Goal: Communication & Community: Connect with others

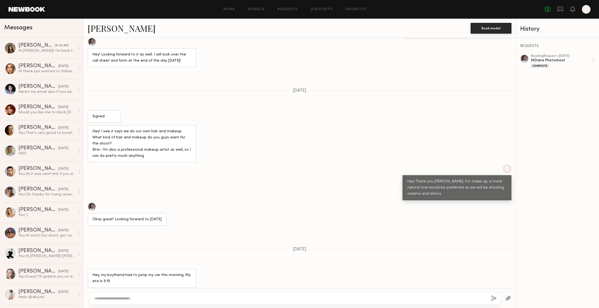
scroll to position [435, 0]
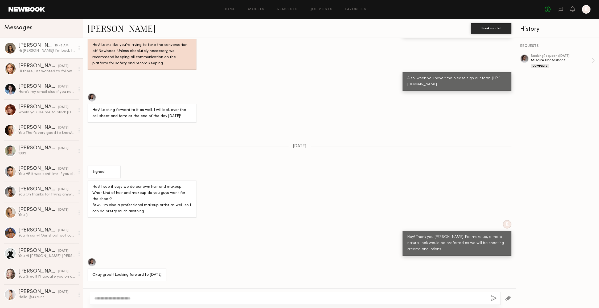
click at [38, 50] on div "Hi [PERSON_NAME]! I’m back to town on [DATE]. let me know if anything comes up …" at bounding box center [46, 50] width 57 height 5
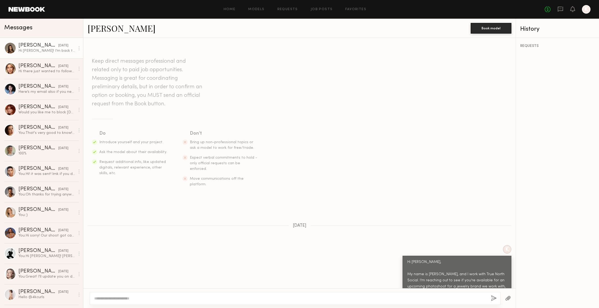
scroll to position [111, 0]
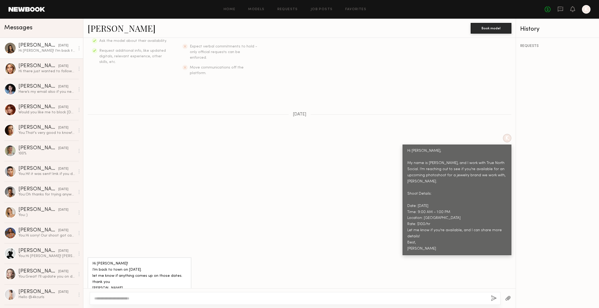
click at [107, 31] on link "[PERSON_NAME]" at bounding box center [122, 27] width 68 height 11
click at [39, 66] on div "[PERSON_NAME]" at bounding box center [38, 65] width 40 height 5
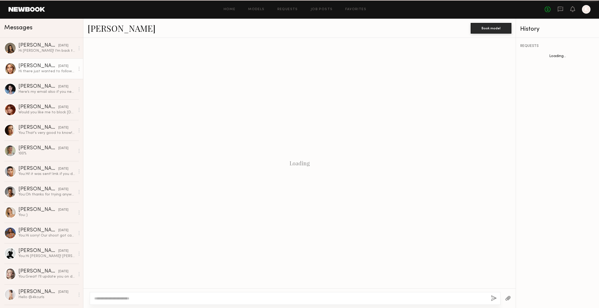
scroll to position [131, 0]
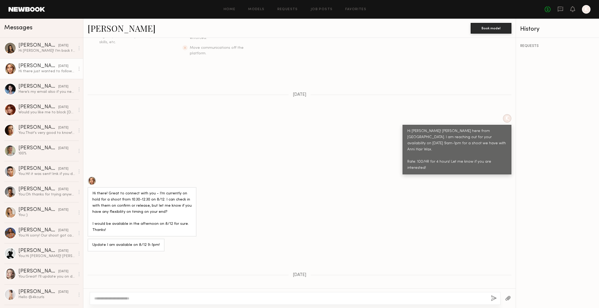
click at [111, 28] on link "[PERSON_NAME]" at bounding box center [122, 27] width 68 height 11
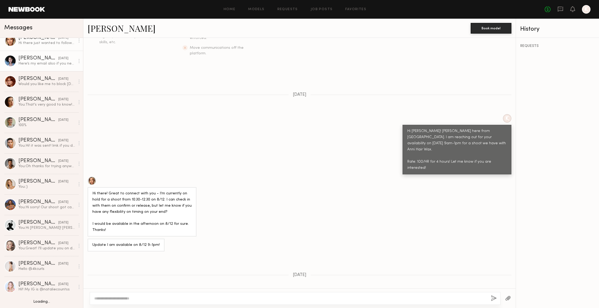
scroll to position [29, 0]
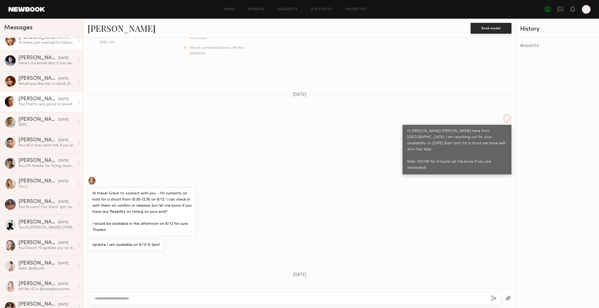
click at [38, 95] on link "[PERSON_NAME] [DATE] You: That's very good to know! I'll run that by the team. …" at bounding box center [41, 101] width 83 height 21
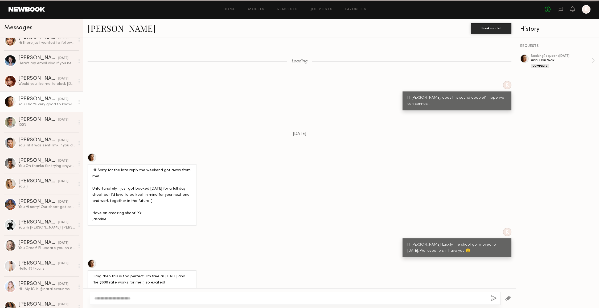
scroll to position [443, 0]
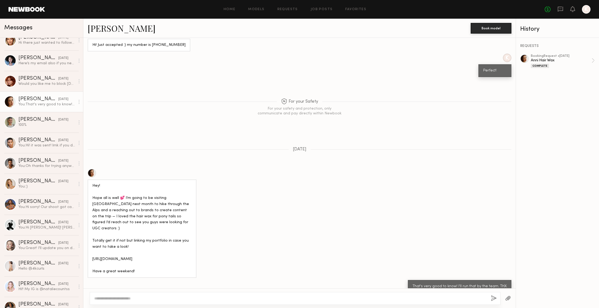
click at [106, 27] on link "[PERSON_NAME]" at bounding box center [122, 27] width 68 height 11
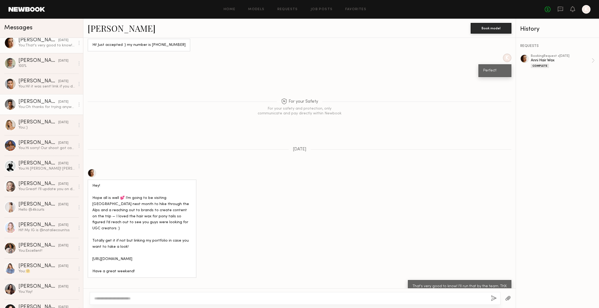
scroll to position [90, 0]
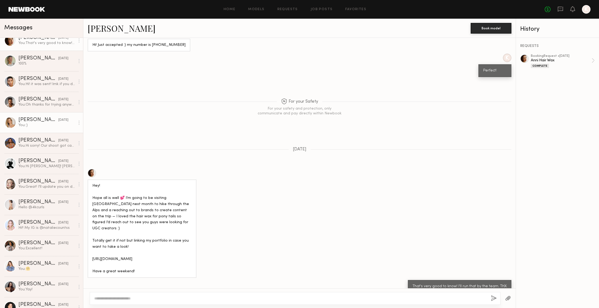
click at [39, 120] on div "[PERSON_NAME]" at bounding box center [38, 119] width 40 height 5
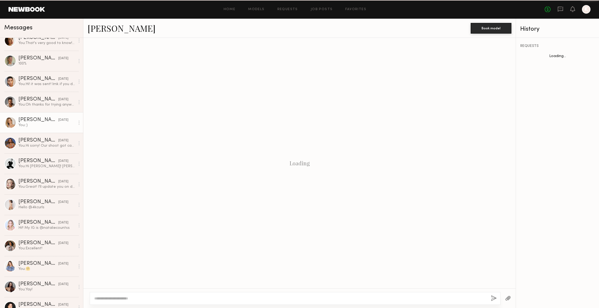
scroll to position [313, 0]
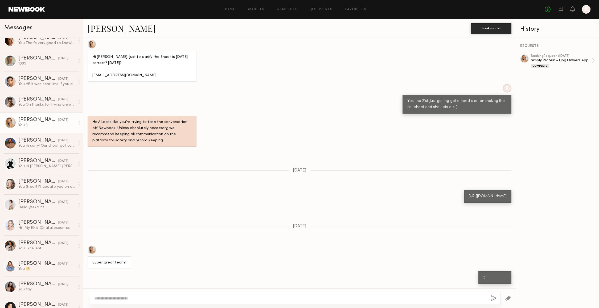
click at [110, 29] on link "[PERSON_NAME]" at bounding box center [122, 27] width 68 height 11
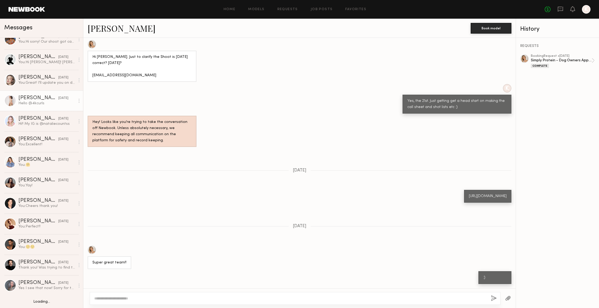
scroll to position [196, 0]
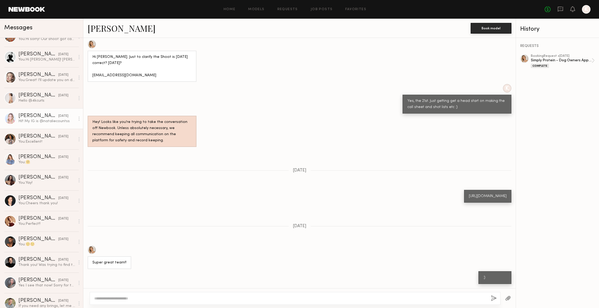
click at [35, 123] on div "Hi!! My IG is @nataliecountss" at bounding box center [46, 121] width 57 height 5
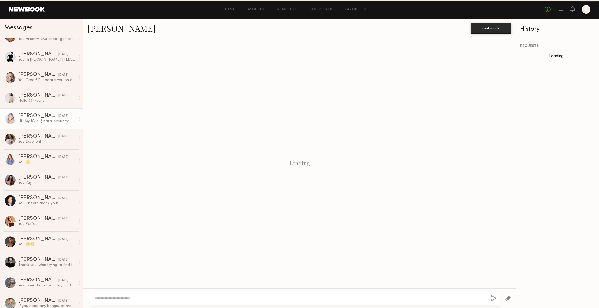
scroll to position [29, 0]
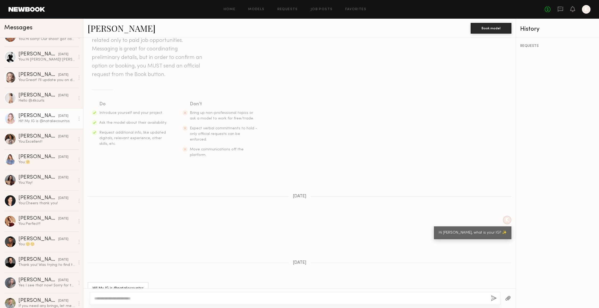
click at [104, 30] on link "[PERSON_NAME]" at bounding box center [122, 27] width 68 height 11
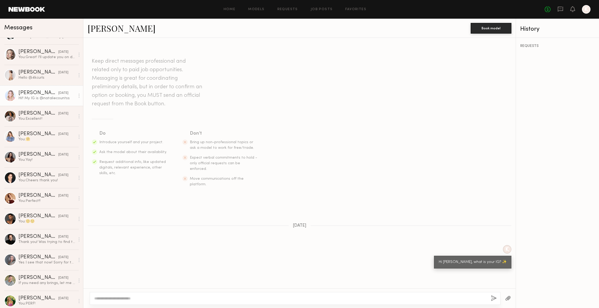
scroll to position [237, 0]
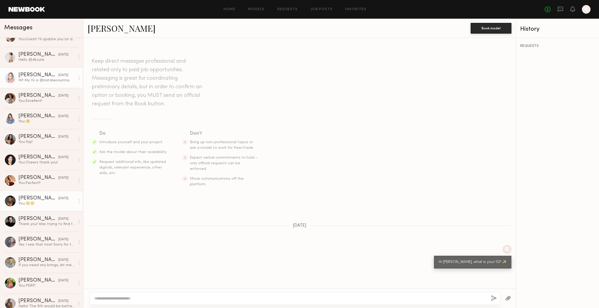
click at [32, 196] on div "[PERSON_NAME]" at bounding box center [38, 198] width 40 height 5
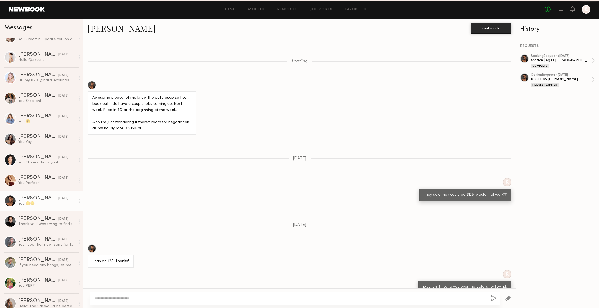
scroll to position [445, 0]
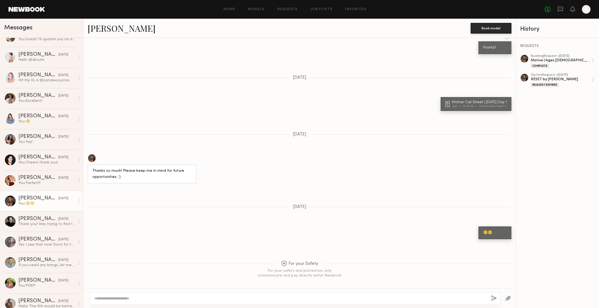
click at [110, 30] on link "[PERSON_NAME]" at bounding box center [122, 27] width 68 height 11
